Goal: Information Seeking & Learning: Learn about a topic

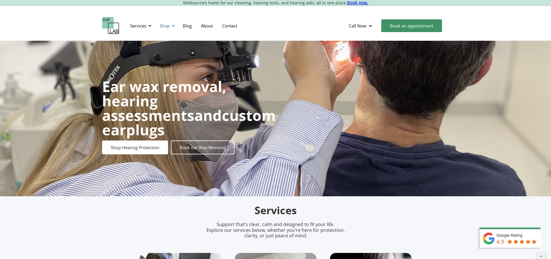
click at [167, 26] on div "Shop" at bounding box center [165, 26] width 10 height 6
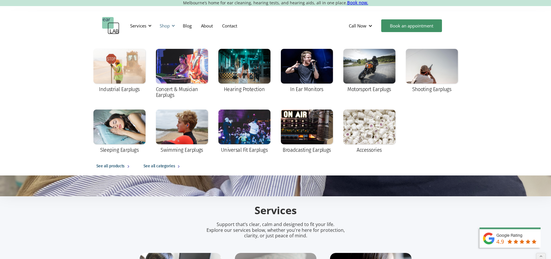
click at [167, 26] on div "Shop" at bounding box center [165, 26] width 10 height 6
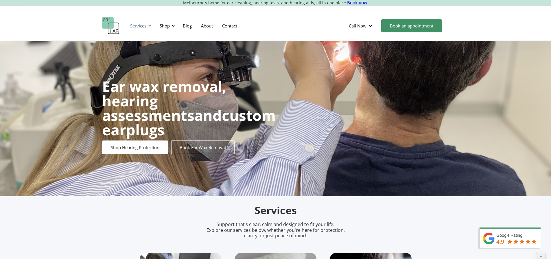
click at [141, 27] on div "Services" at bounding box center [138, 26] width 16 height 6
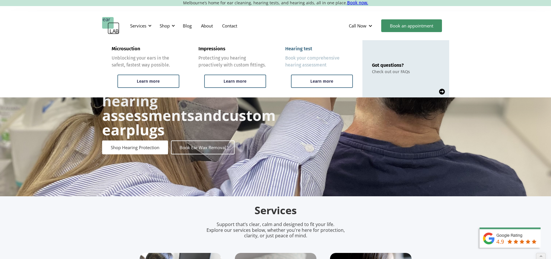
click at [290, 47] on div "Hearing test" at bounding box center [298, 49] width 27 height 6
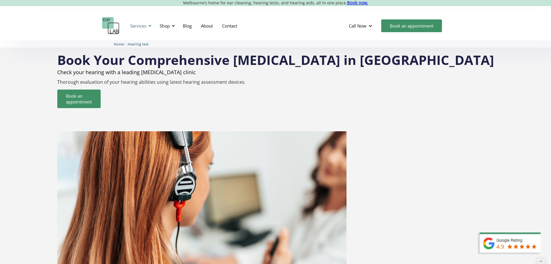
click at [145, 26] on div "Services" at bounding box center [138, 26] width 16 height 6
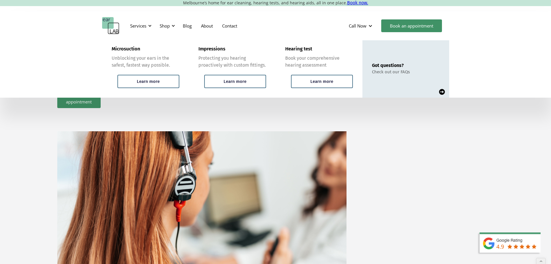
click at [444, 92] on img at bounding box center [442, 92] width 6 height 6
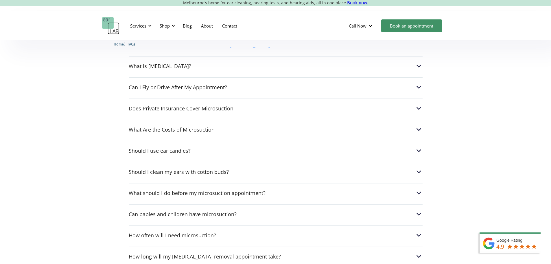
scroll to position [318, 0]
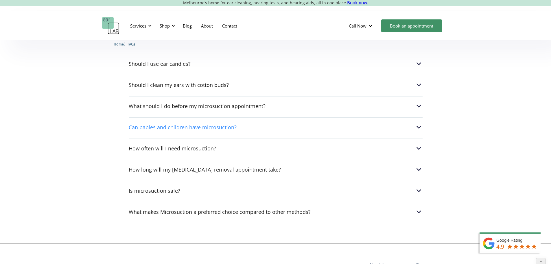
click at [293, 128] on div "Can babies and children have microsuction?" at bounding box center [276, 127] width 294 height 8
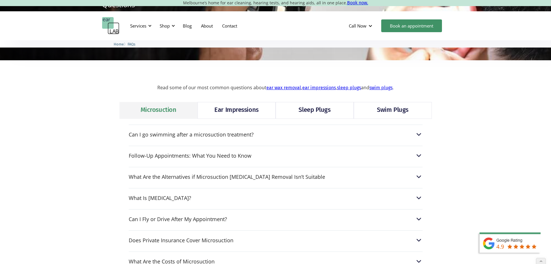
scroll to position [87, 0]
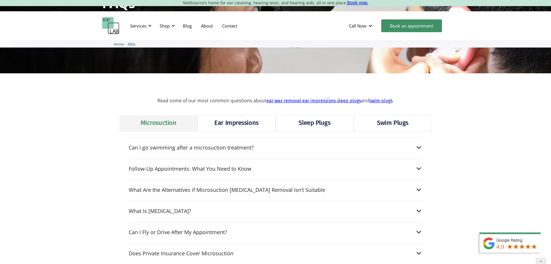
click at [234, 124] on div "Ear Impressions" at bounding box center [236, 122] width 44 height 9
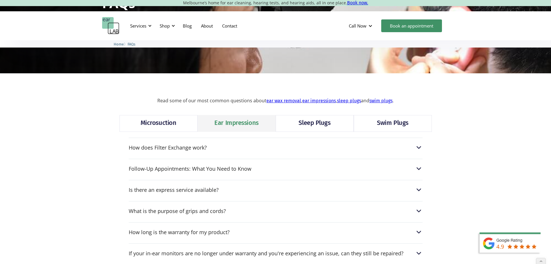
click at [330, 133] on div "How does Filter Exchange work? Pro filters 10, 15, 17, 20 and 26 are interchang…" at bounding box center [275, 270] width 312 height 276
click at [328, 124] on div "Sleep Plugs" at bounding box center [315, 122] width 32 height 9
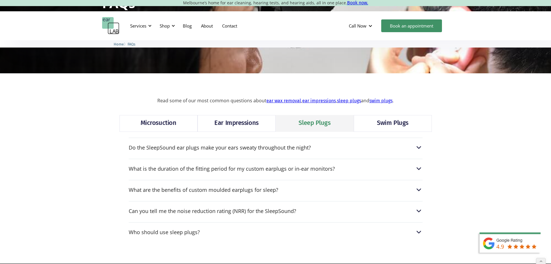
click at [262, 125] on link "Ear Impressions" at bounding box center [237, 123] width 78 height 17
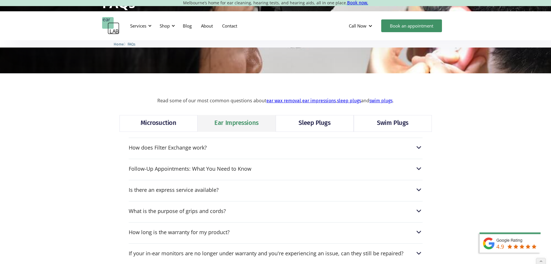
click at [323, 119] on div "Sleep Plugs" at bounding box center [315, 122] width 32 height 9
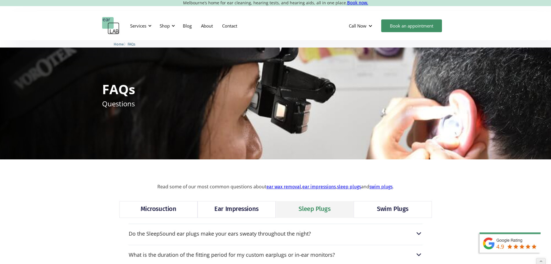
scroll to position [0, 0]
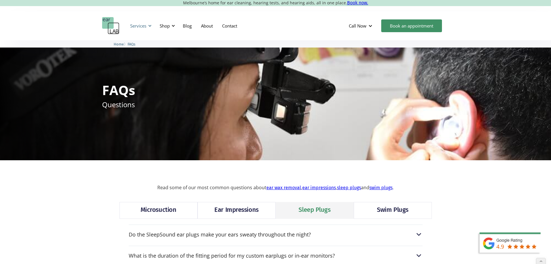
click at [144, 25] on div "Services" at bounding box center [138, 26] width 16 height 6
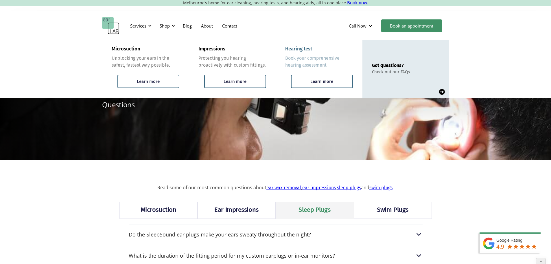
click at [306, 49] on div "Hearing test" at bounding box center [298, 49] width 27 height 6
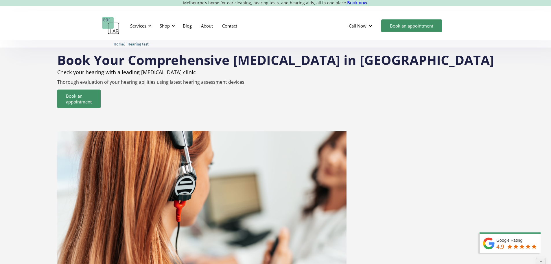
click at [111, 22] on img "home" at bounding box center [110, 25] width 17 height 17
